Goal: Task Accomplishment & Management: Complete application form

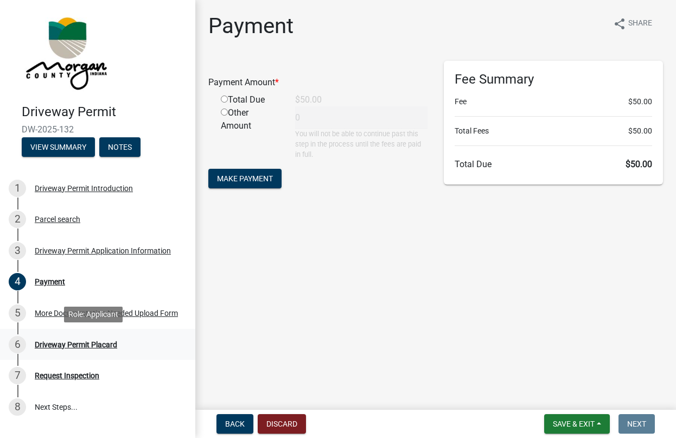
click at [84, 341] on div "Driveway Permit Placard" at bounding box center [76, 345] width 82 height 8
click at [275, 178] on button "Make Payment" at bounding box center [244, 179] width 73 height 20
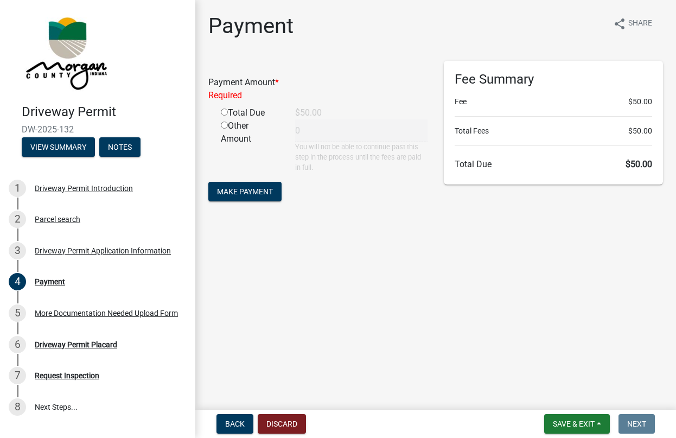
click at [257, 110] on div "Total Due" at bounding box center [250, 112] width 74 height 13
click at [224, 109] on input "radio" at bounding box center [224, 112] width 7 height 7
radio input "true"
type input "50"
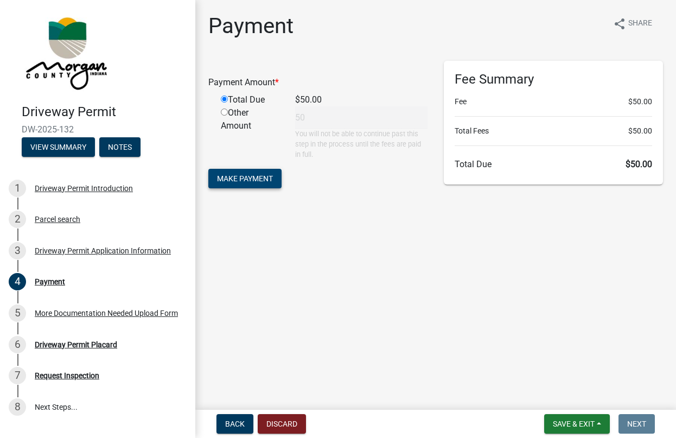
click at [257, 175] on span "Make Payment" at bounding box center [245, 178] width 56 height 9
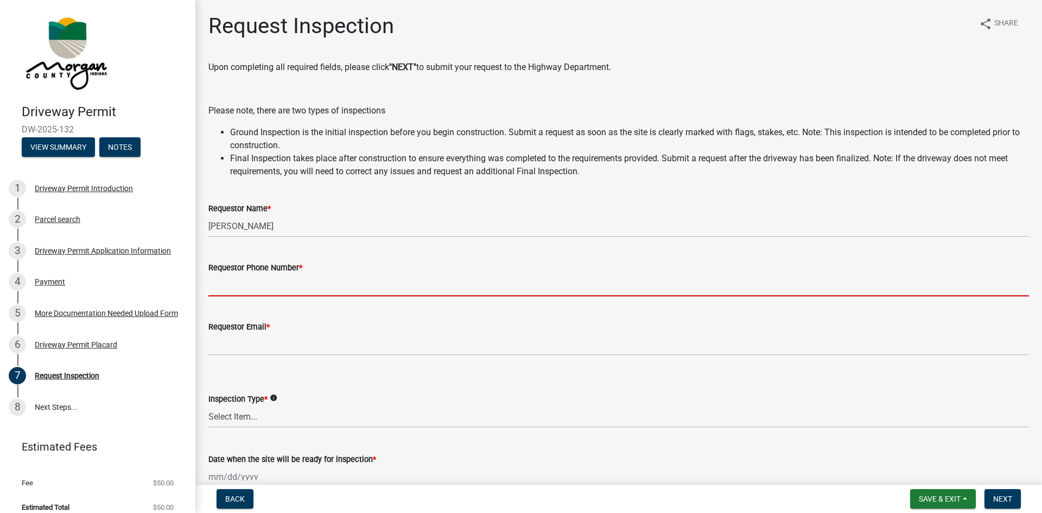
click at [238, 290] on input "Requestor Phone Number *" at bounding box center [618, 285] width 820 height 22
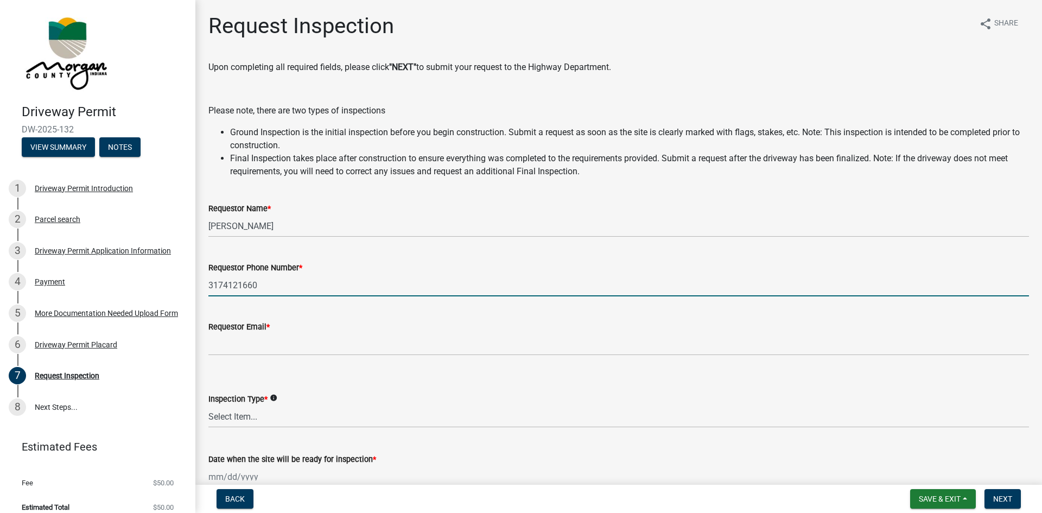
scroll to position [109, 0]
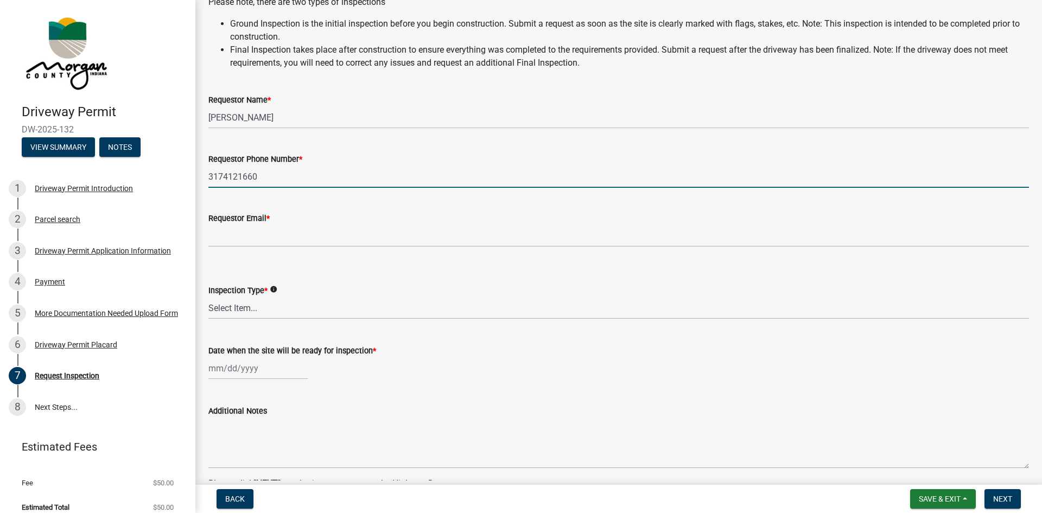
type input "3174121660"
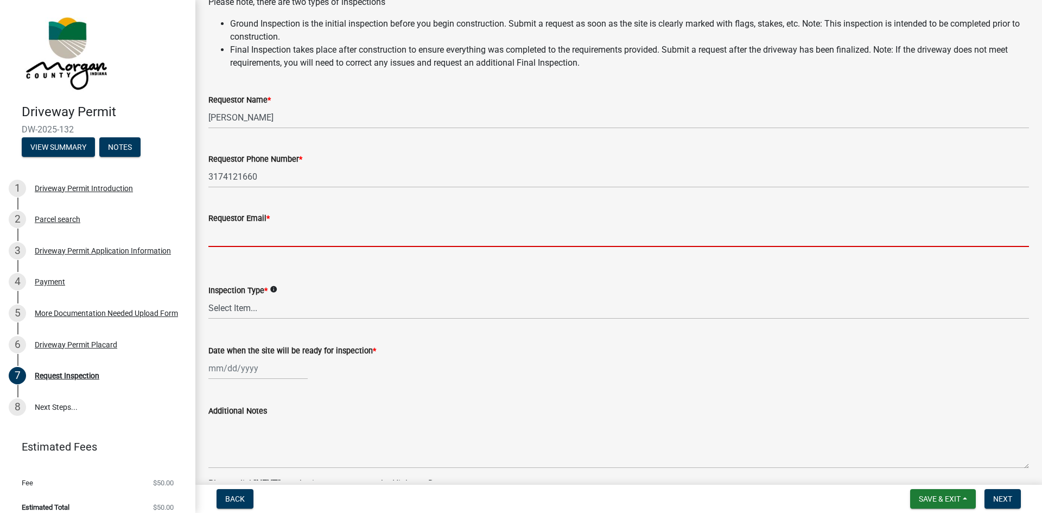
click at [248, 243] on input "Requestor Email *" at bounding box center [618, 236] width 820 height 22
type input "kyle.raley24@gmail.com"
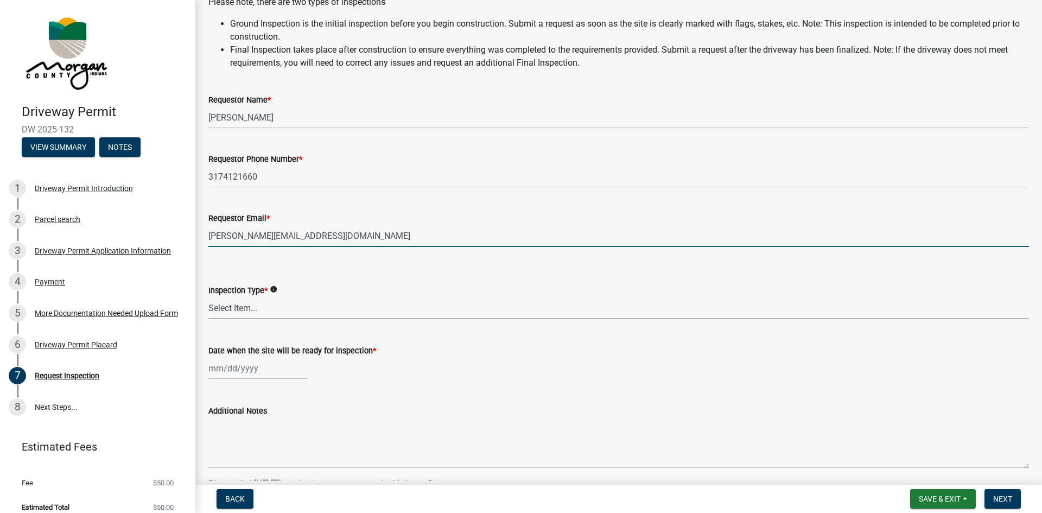
click at [235, 302] on select "Select Item... Ground Final" at bounding box center [618, 308] width 820 height 22
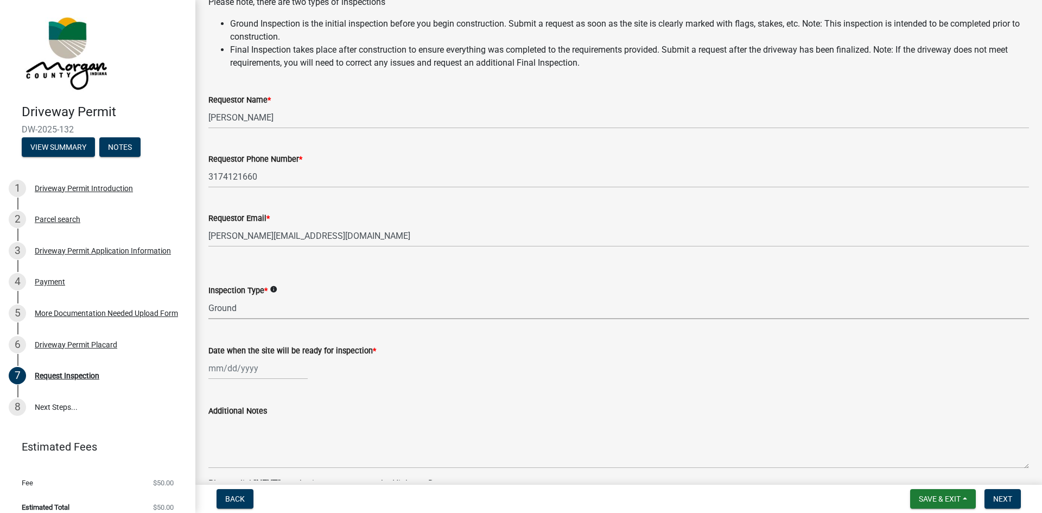
click at [208, 297] on select "Select Item... Ground Final" at bounding box center [618, 308] width 820 height 22
select select "dfa65b67-c15e-48ca-ba74-3b729e7c073f"
click at [238, 367] on div at bounding box center [257, 368] width 99 height 22
select select "9"
select select "2025"
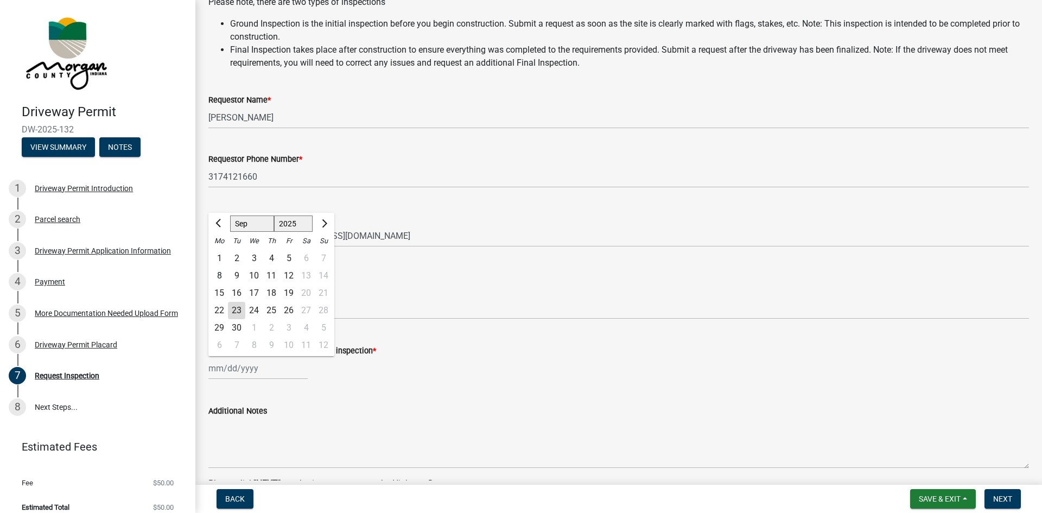
click at [471, 381] on wm-data-entity-input "Date when the site will be ready for inspection * Jan Feb Mar Apr May Jun Jul A…" at bounding box center [618, 359] width 820 height 60
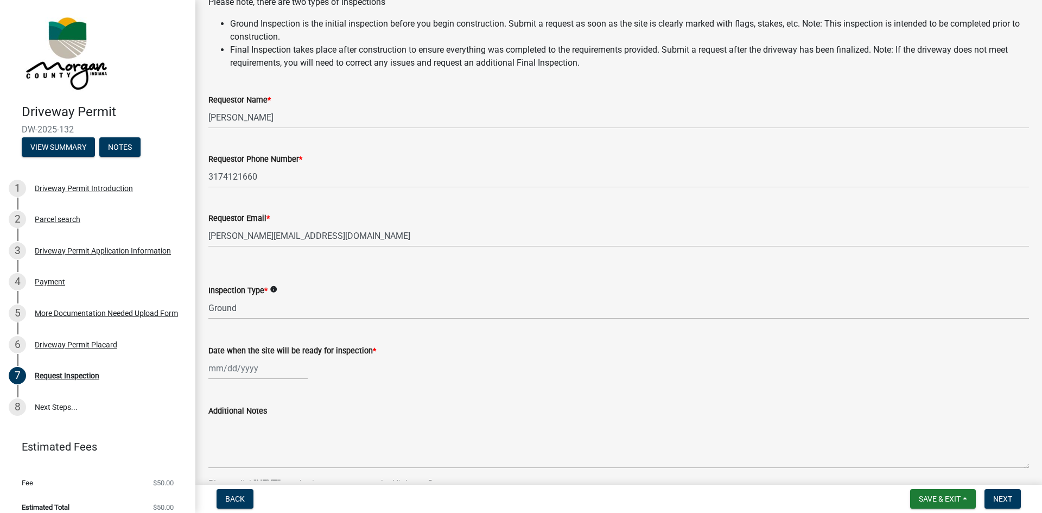
click at [239, 372] on div at bounding box center [257, 368] width 99 height 22
select select "9"
select select "2025"
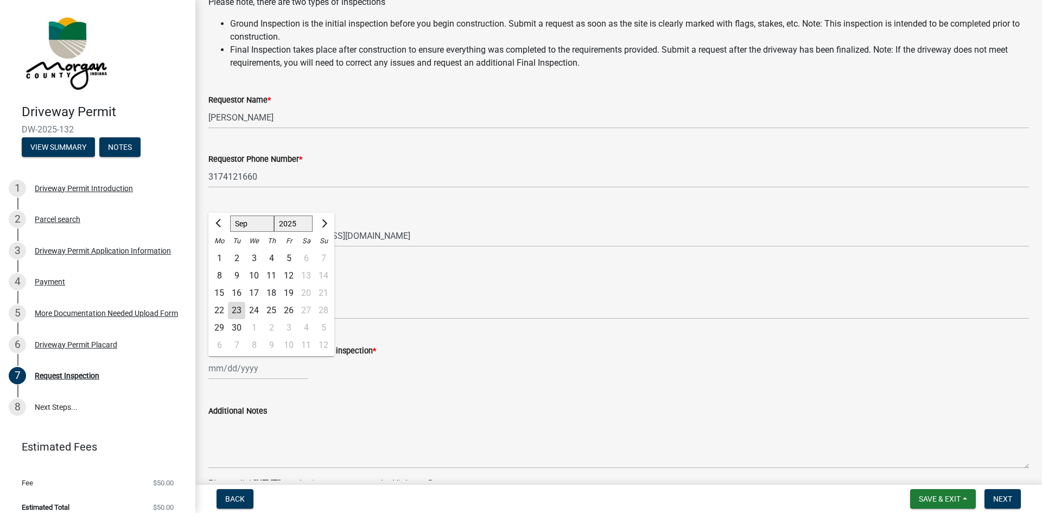
click at [238, 310] on div "23" at bounding box center [236, 310] width 17 height 17
type input "09/23/2025"
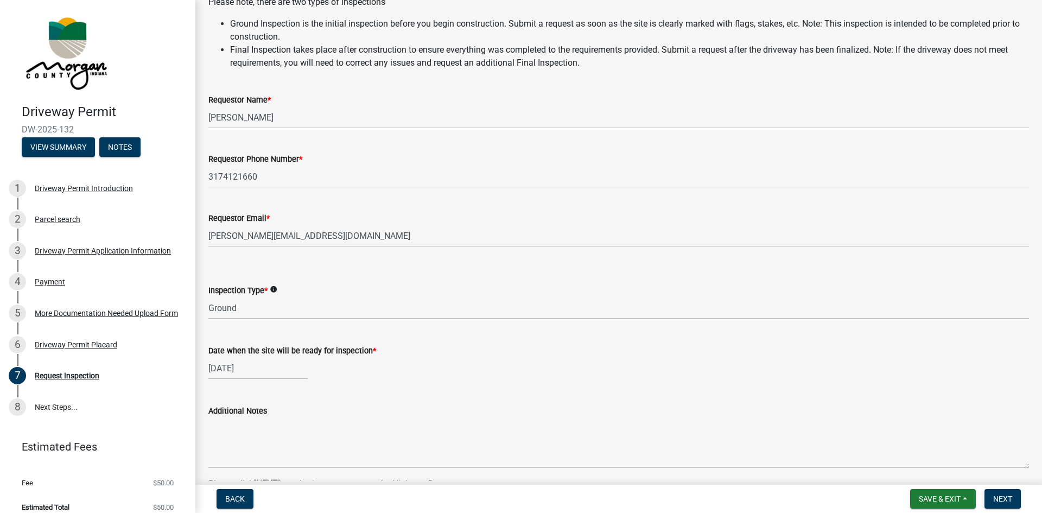
click at [526, 352] on div "Date when the site will be ready for inspection *" at bounding box center [618, 350] width 820 height 13
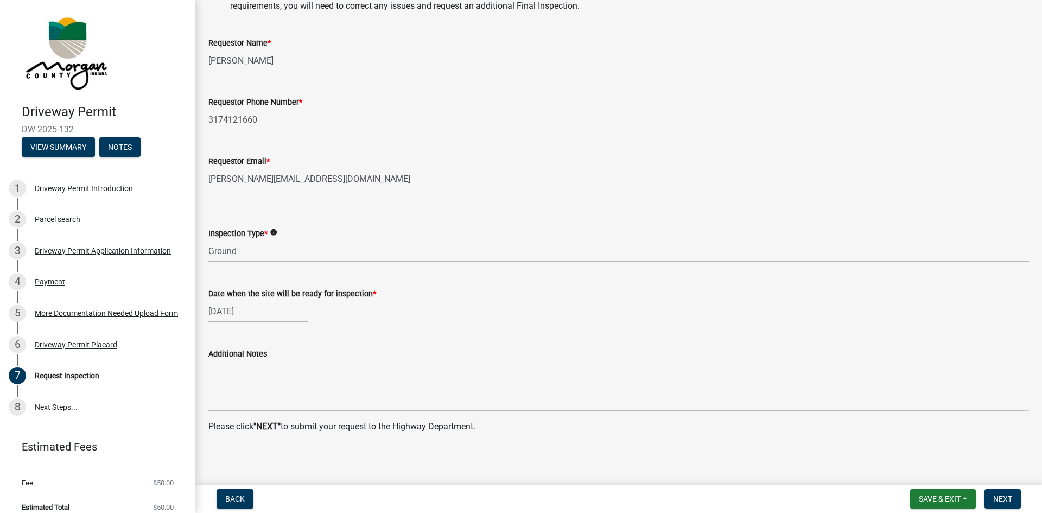
scroll to position [169, 0]
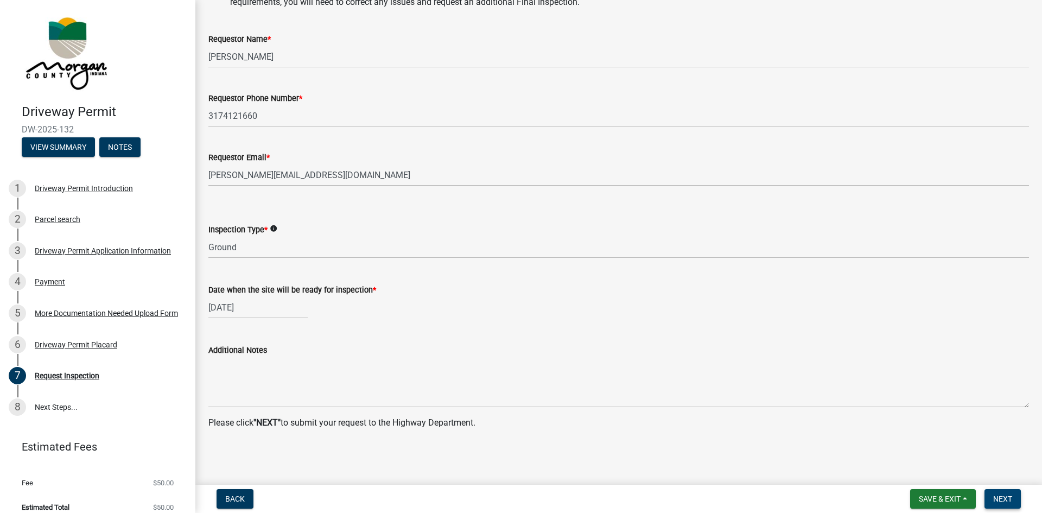
click at [675, 437] on span "Next" at bounding box center [1002, 498] width 19 height 9
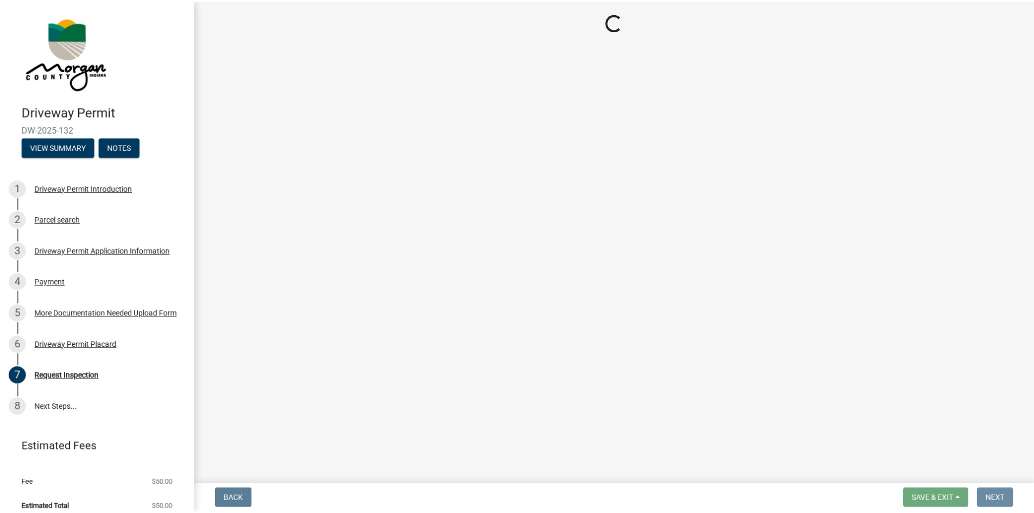
scroll to position [0, 0]
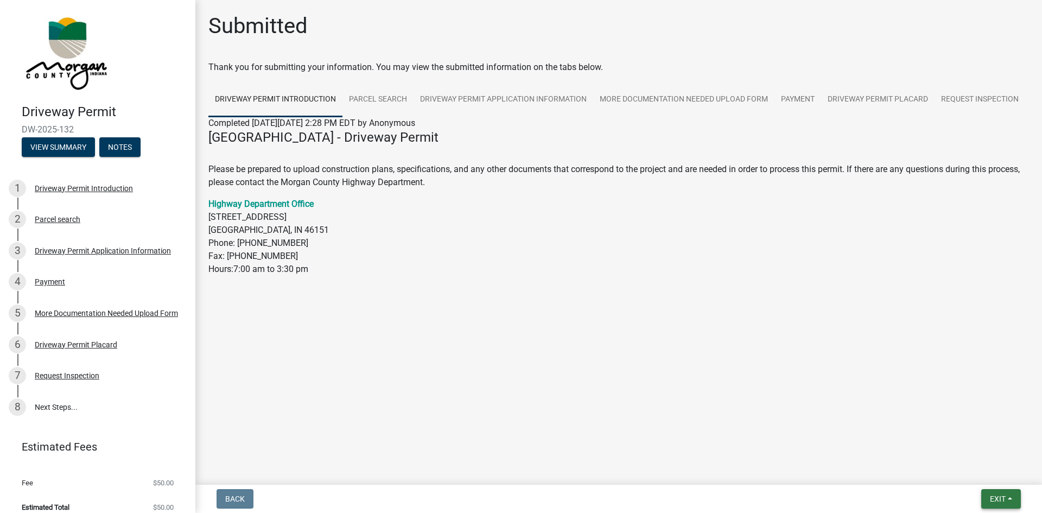
click at [675, 437] on button "Exit" at bounding box center [1001, 499] width 40 height 20
click at [675, 437] on button "Save & Exit" at bounding box center [977, 470] width 87 height 26
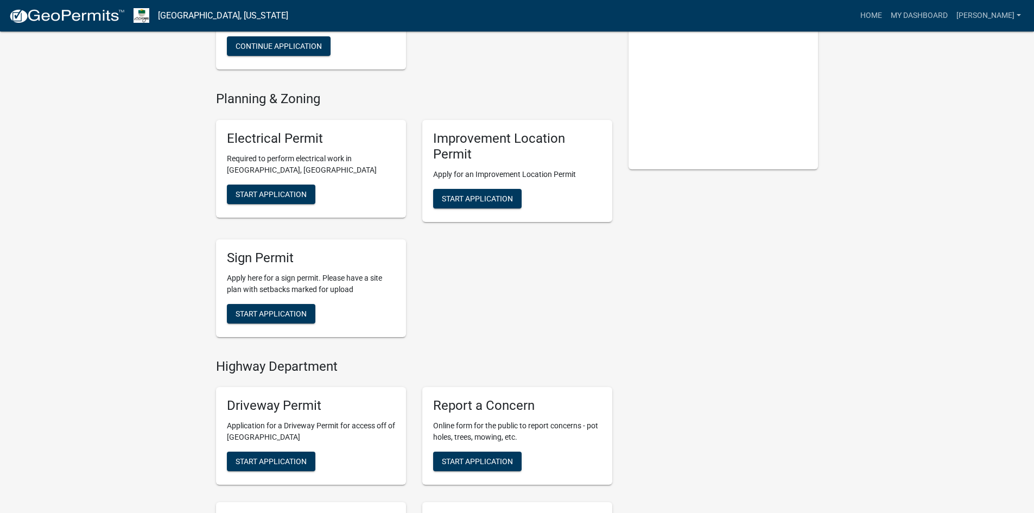
scroll to position [380, 0]
